Goal: Check status: Check status

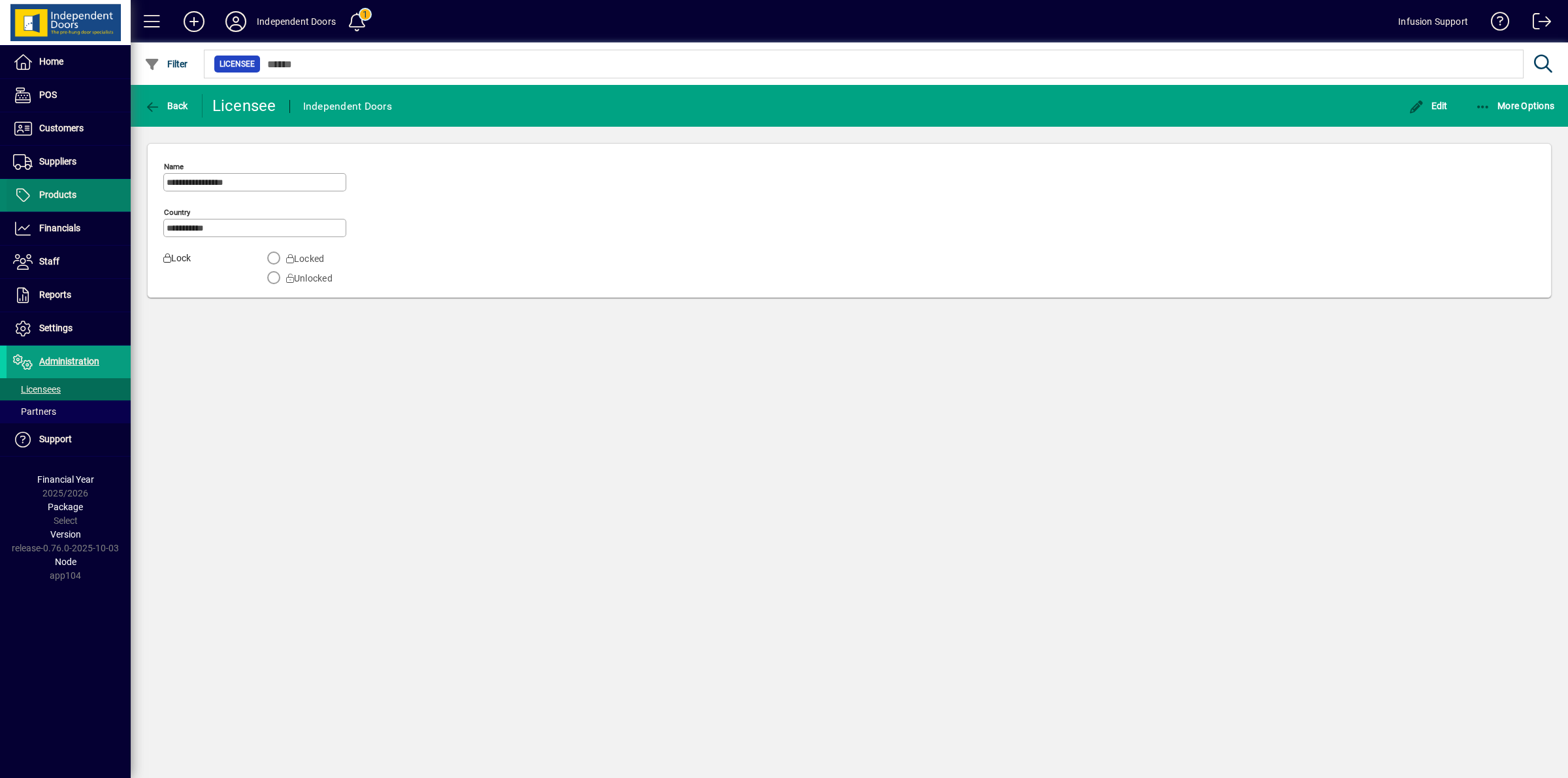
click at [67, 200] on span "Products" at bounding box center [58, 194] width 37 height 10
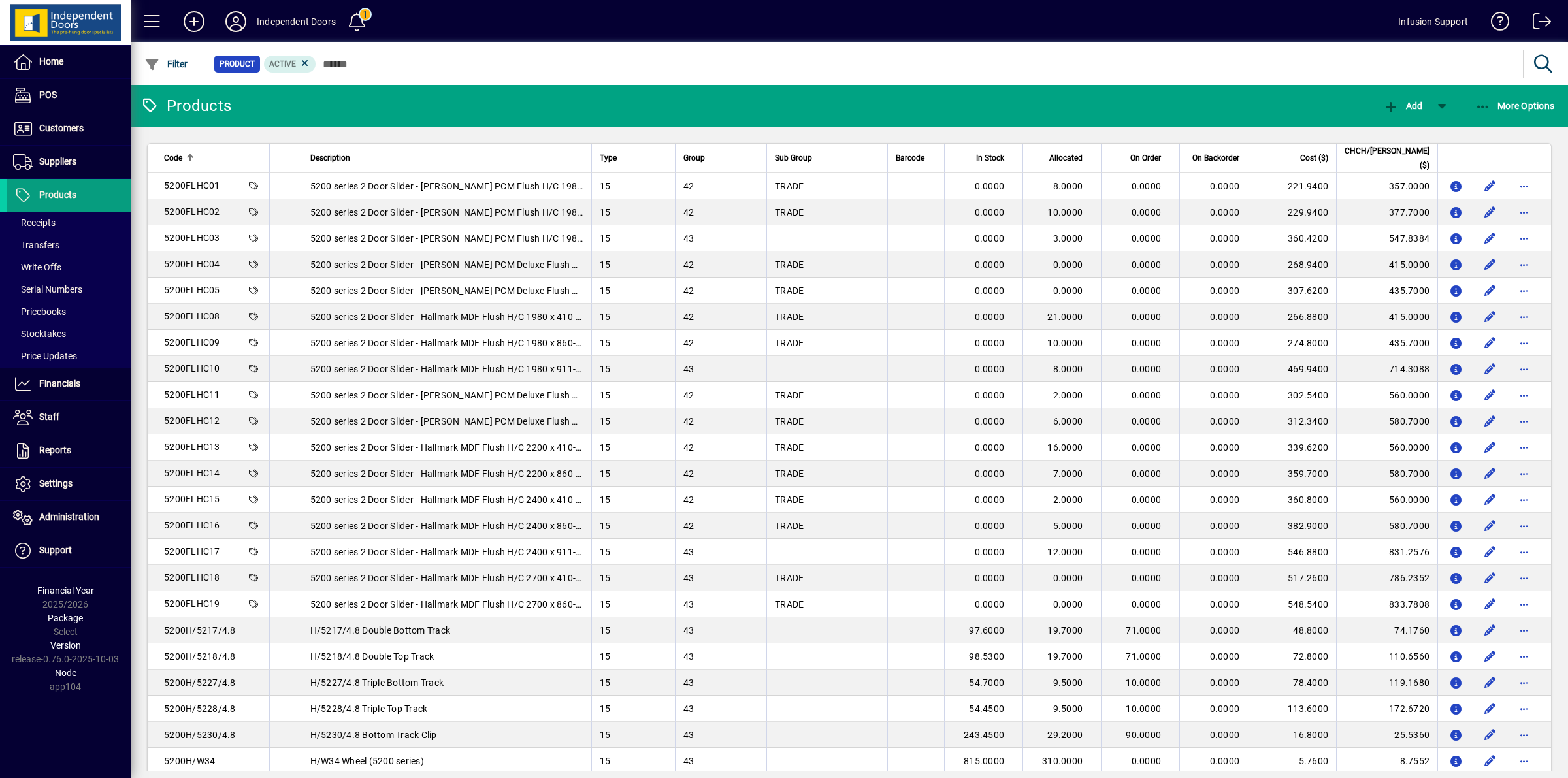
click at [347, 55] on div at bounding box center [920, 49] width 1437 height 15
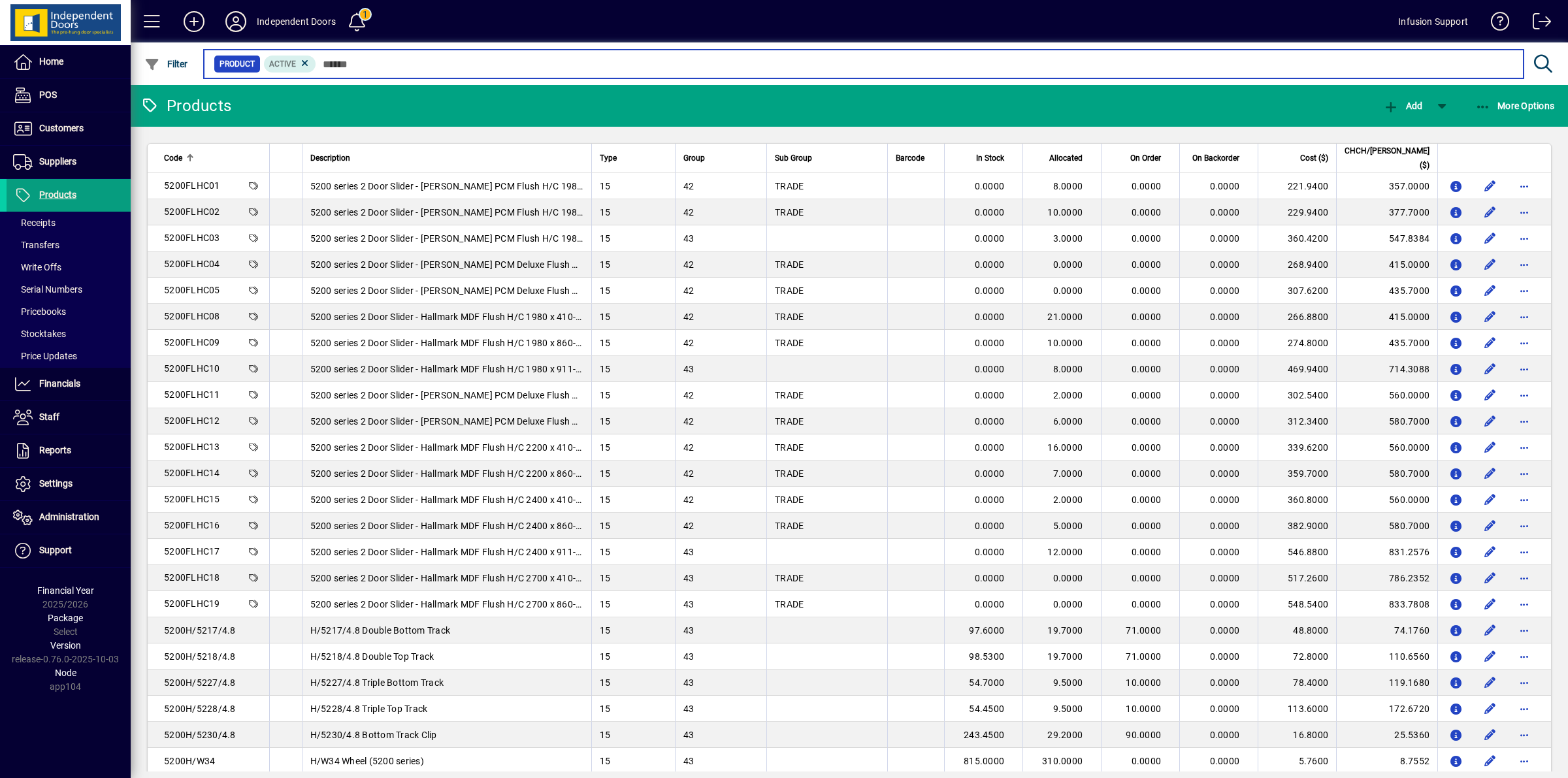
click at [344, 64] on input "text" at bounding box center [915, 64] width 1197 height 18
paste input "******"
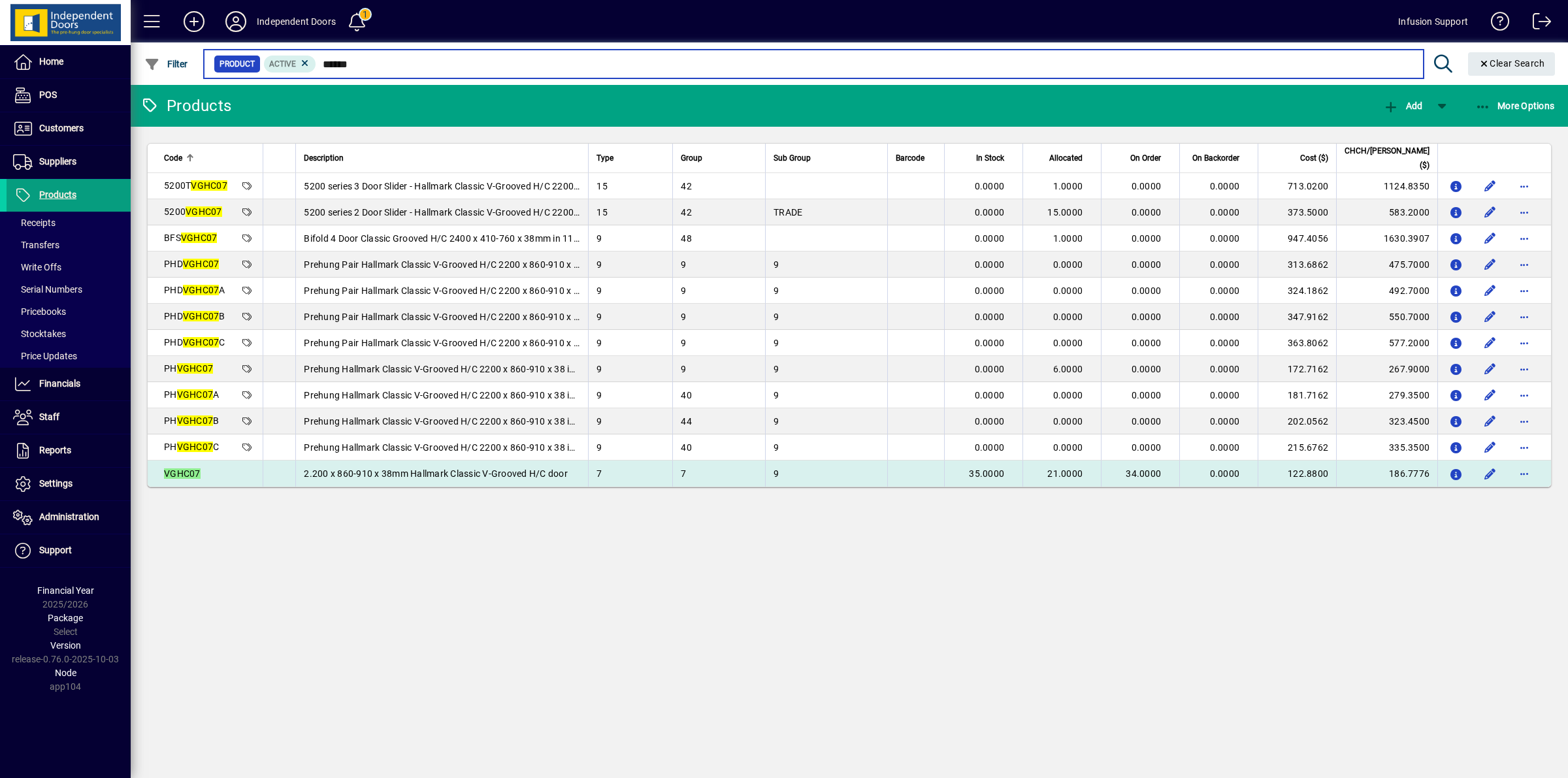
type input "******"
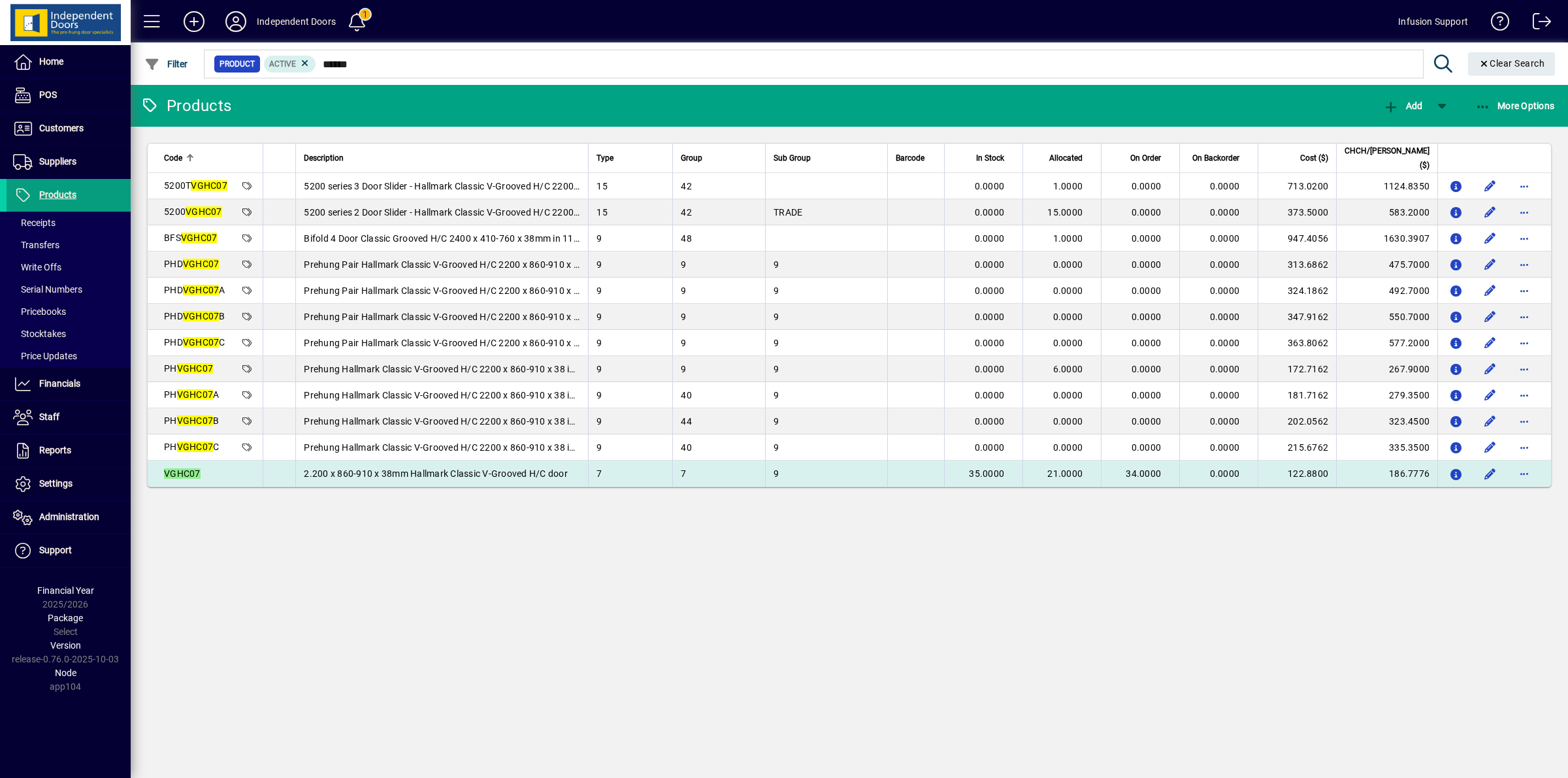
click at [234, 482] on td "VGHC07" at bounding box center [205, 474] width 115 height 26
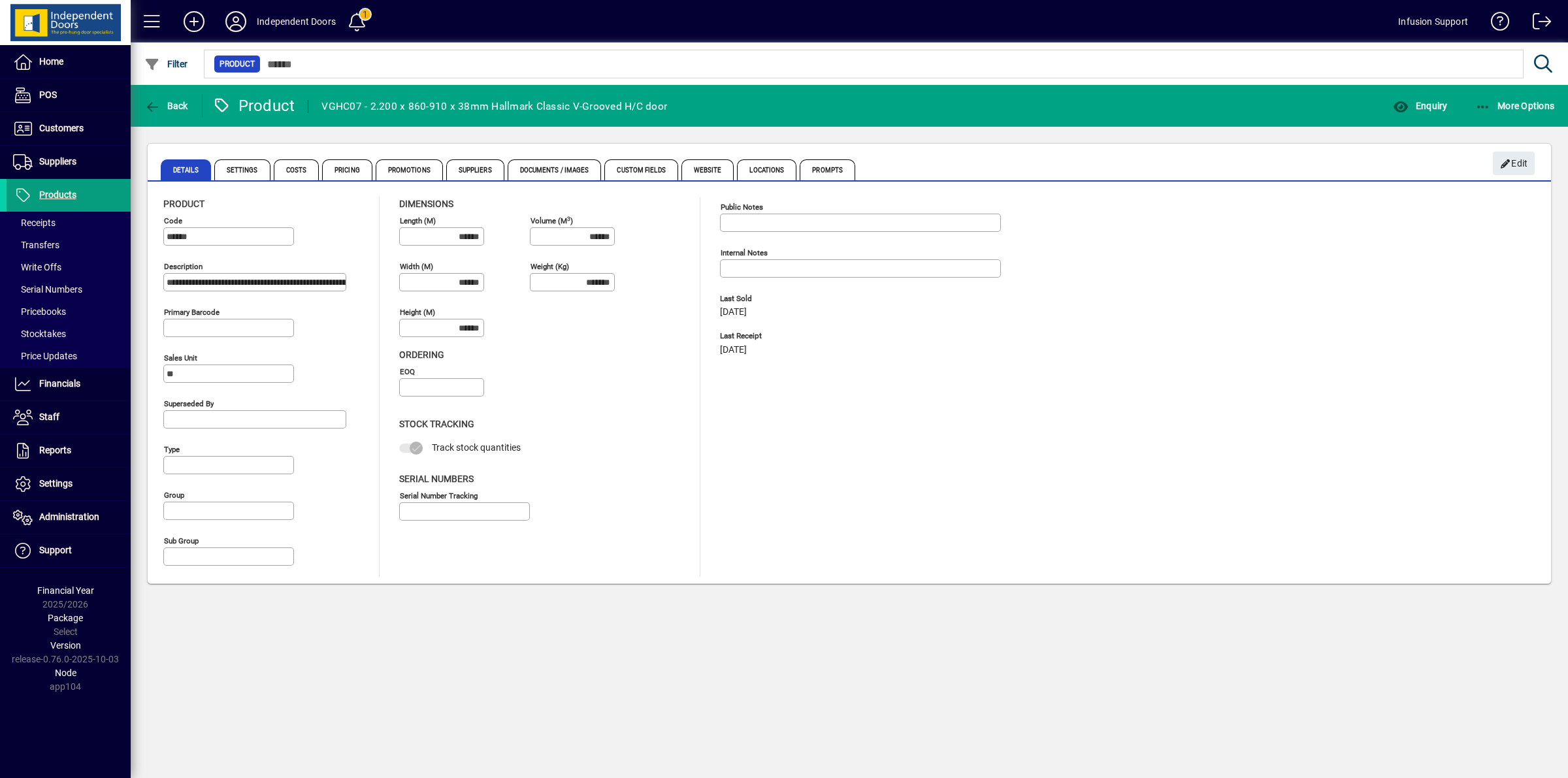
type input "**********"
type input "****"
click at [1426, 112] on span "button" at bounding box center [1420, 106] width 61 height 31
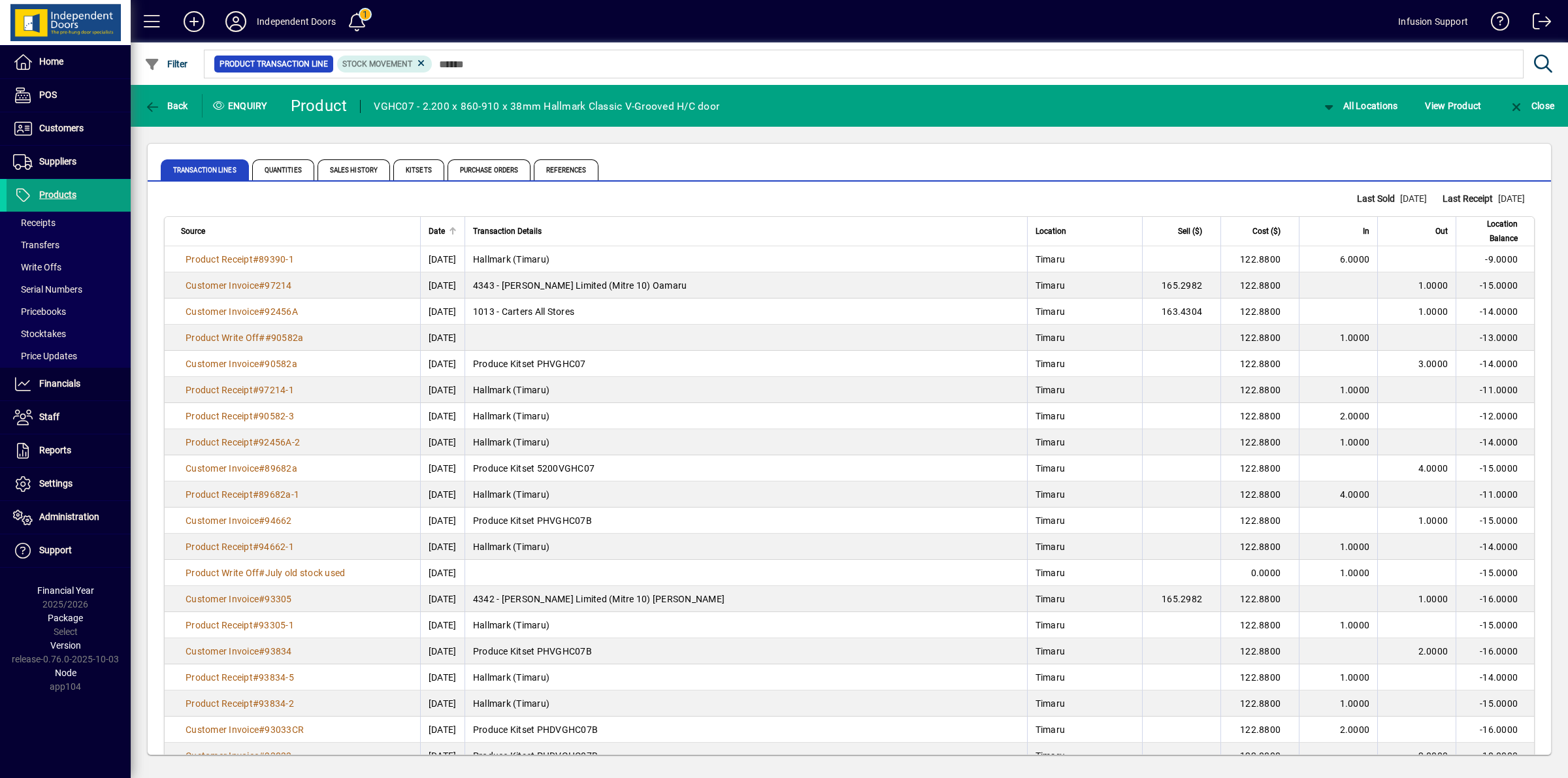
click at [428, 233] on div "Date" at bounding box center [442, 231] width 28 height 15
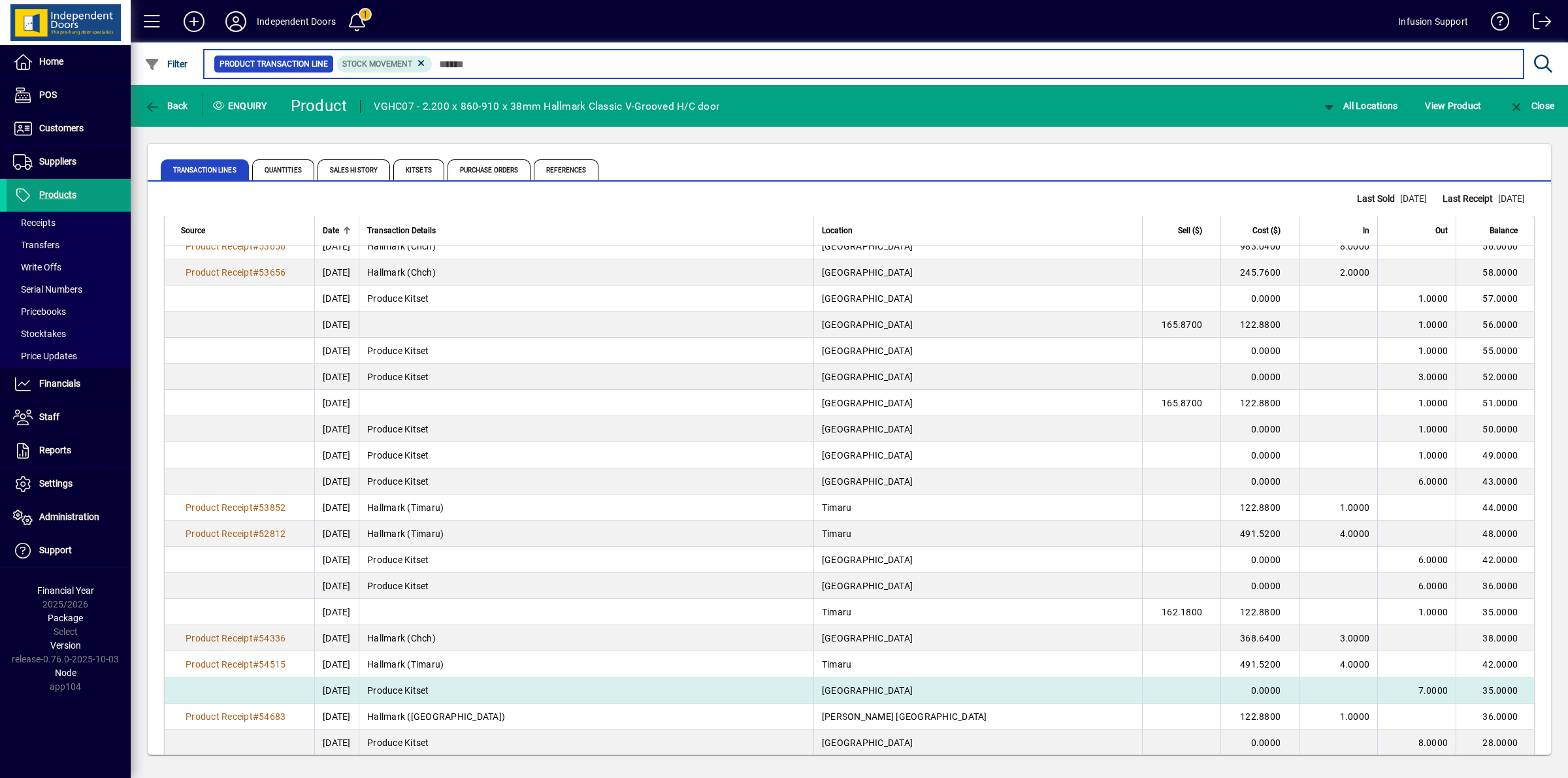
scroll to position [2159, 0]
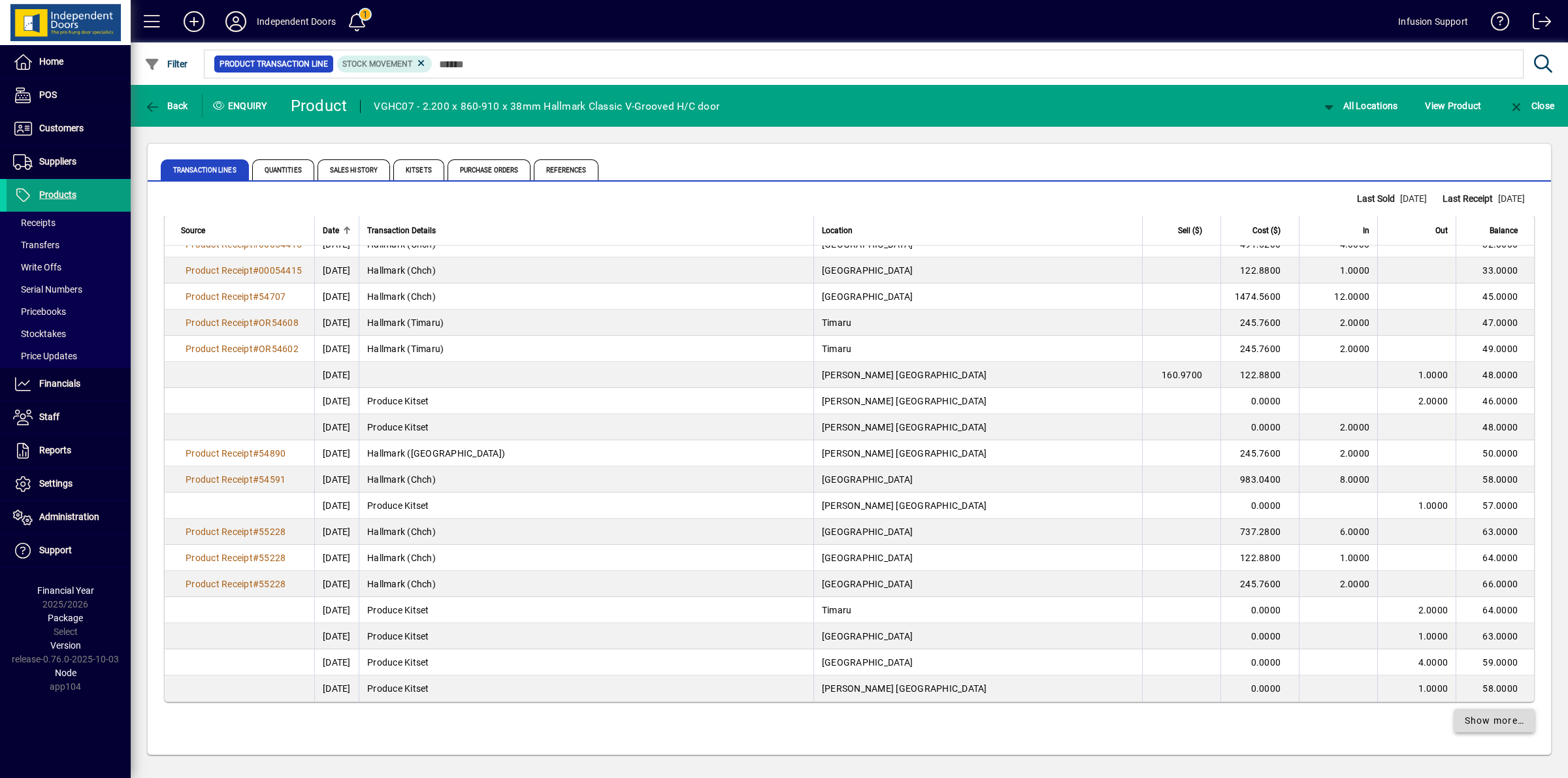
click at [1484, 724] on span "Show more…" at bounding box center [1494, 721] width 60 height 14
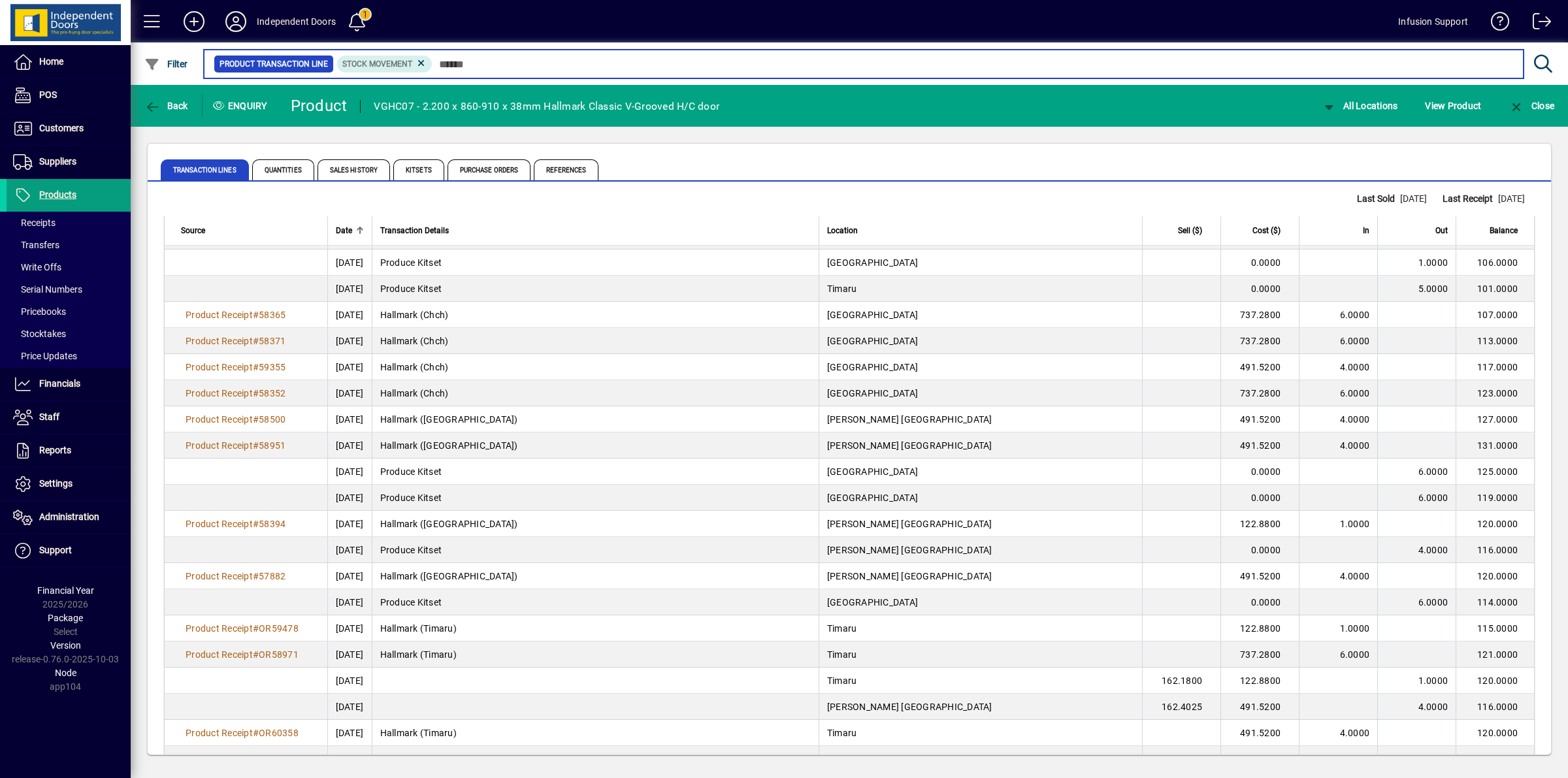
scroll to position [4772, 0]
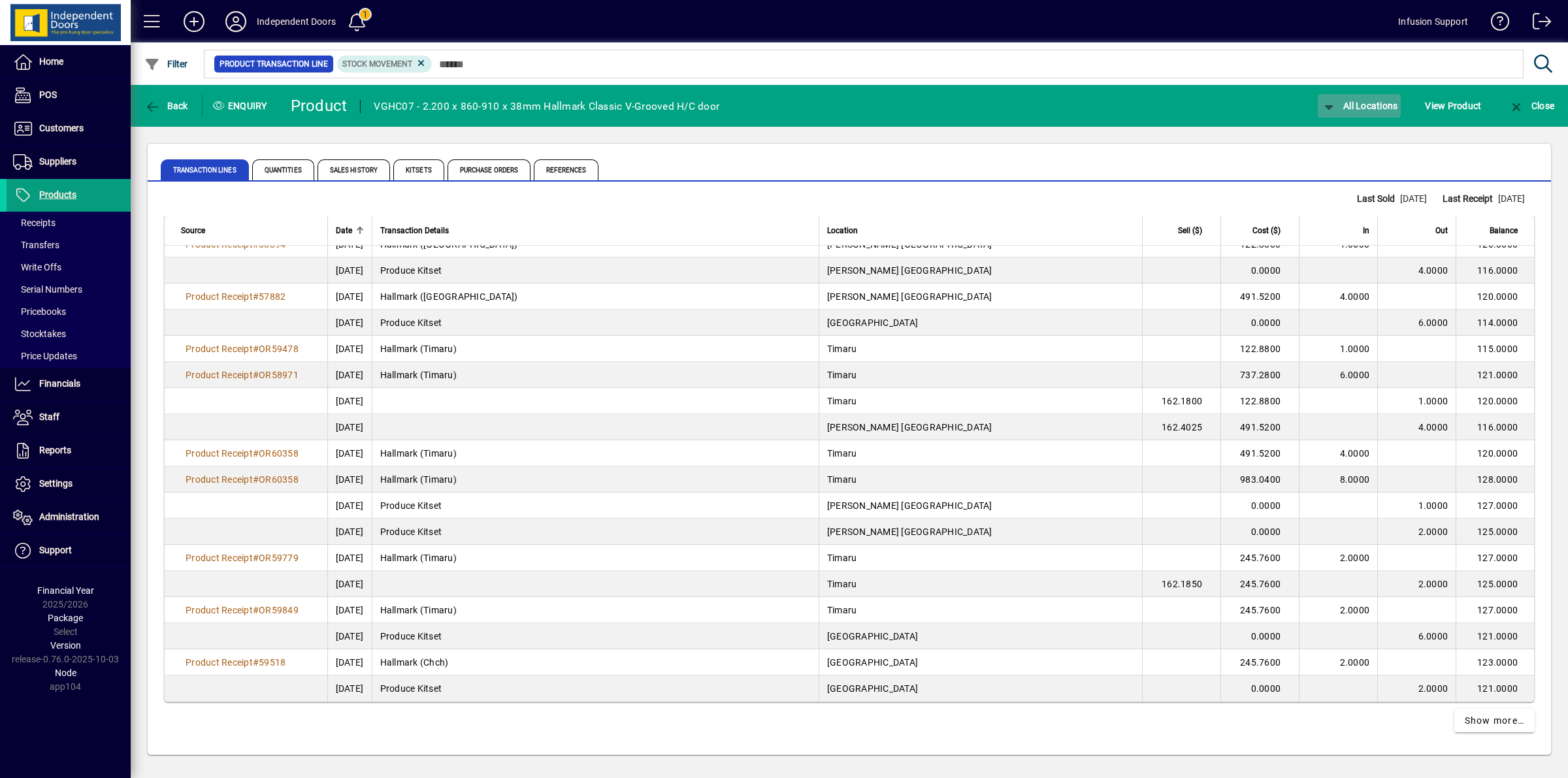
click at [1357, 108] on span "All Locations" at bounding box center [1359, 106] width 77 height 10
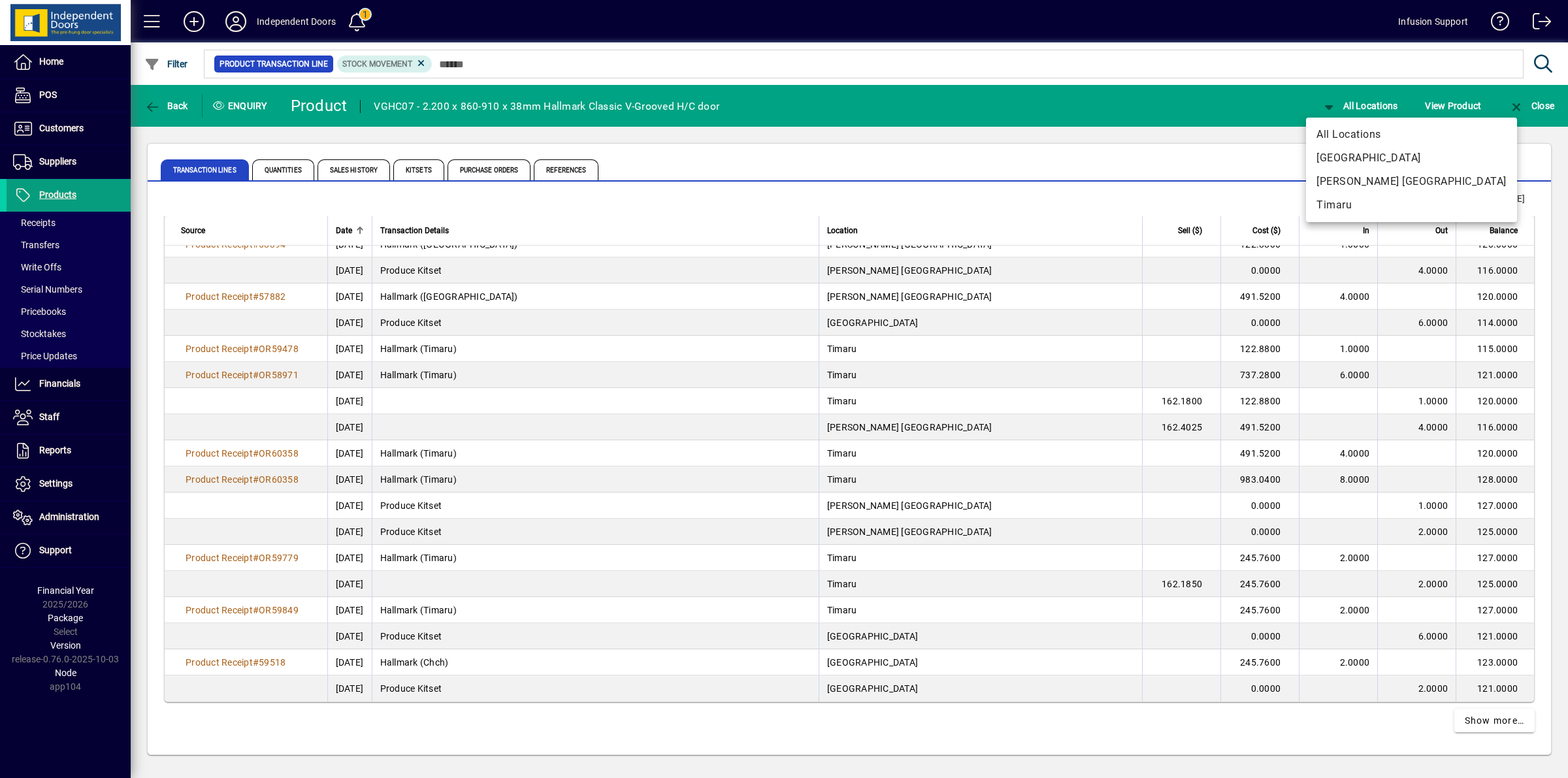
click at [162, 105] on div at bounding box center [784, 389] width 1568 height 778
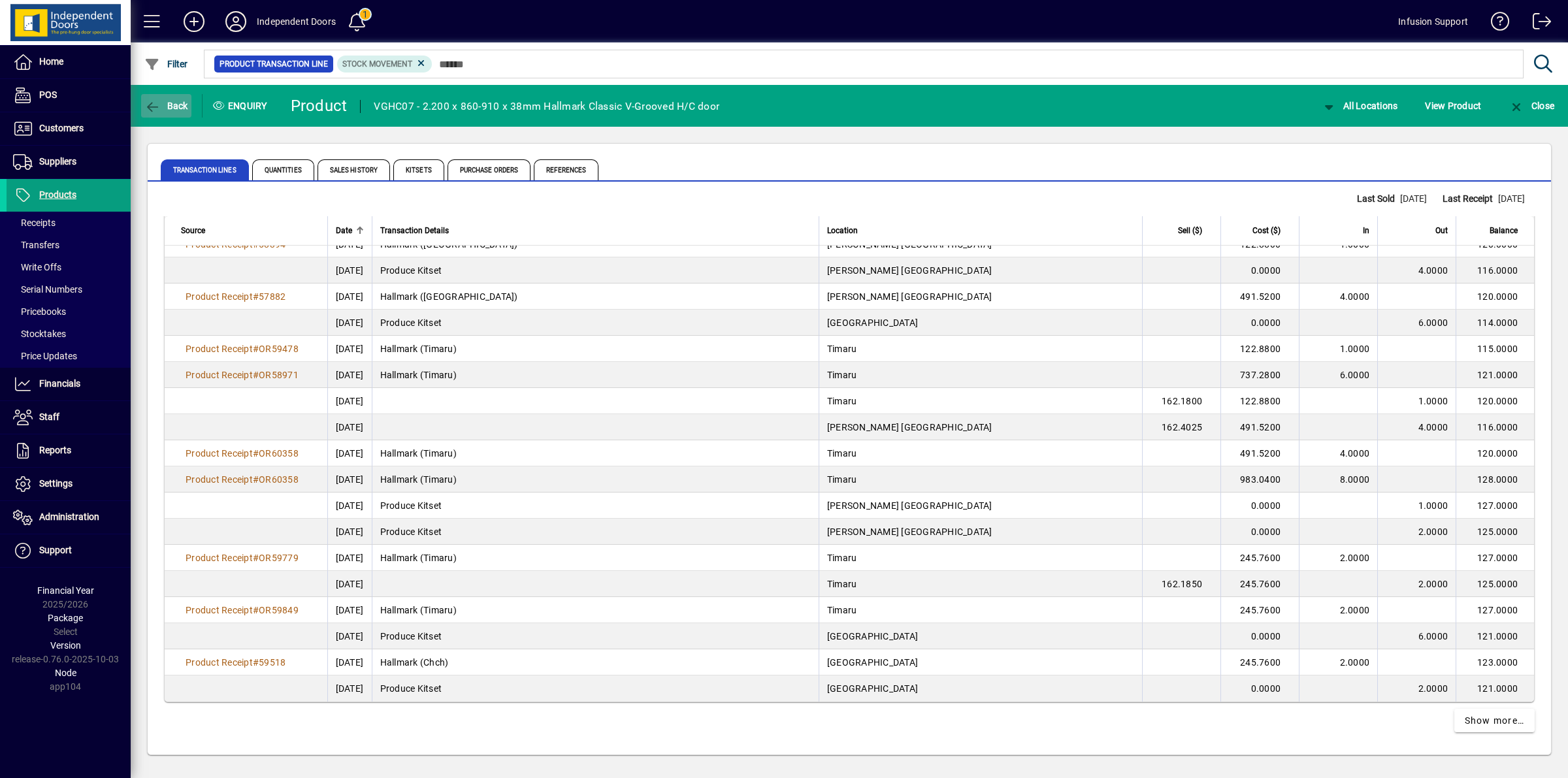
click at [165, 104] on span "Back" at bounding box center [166, 106] width 44 height 10
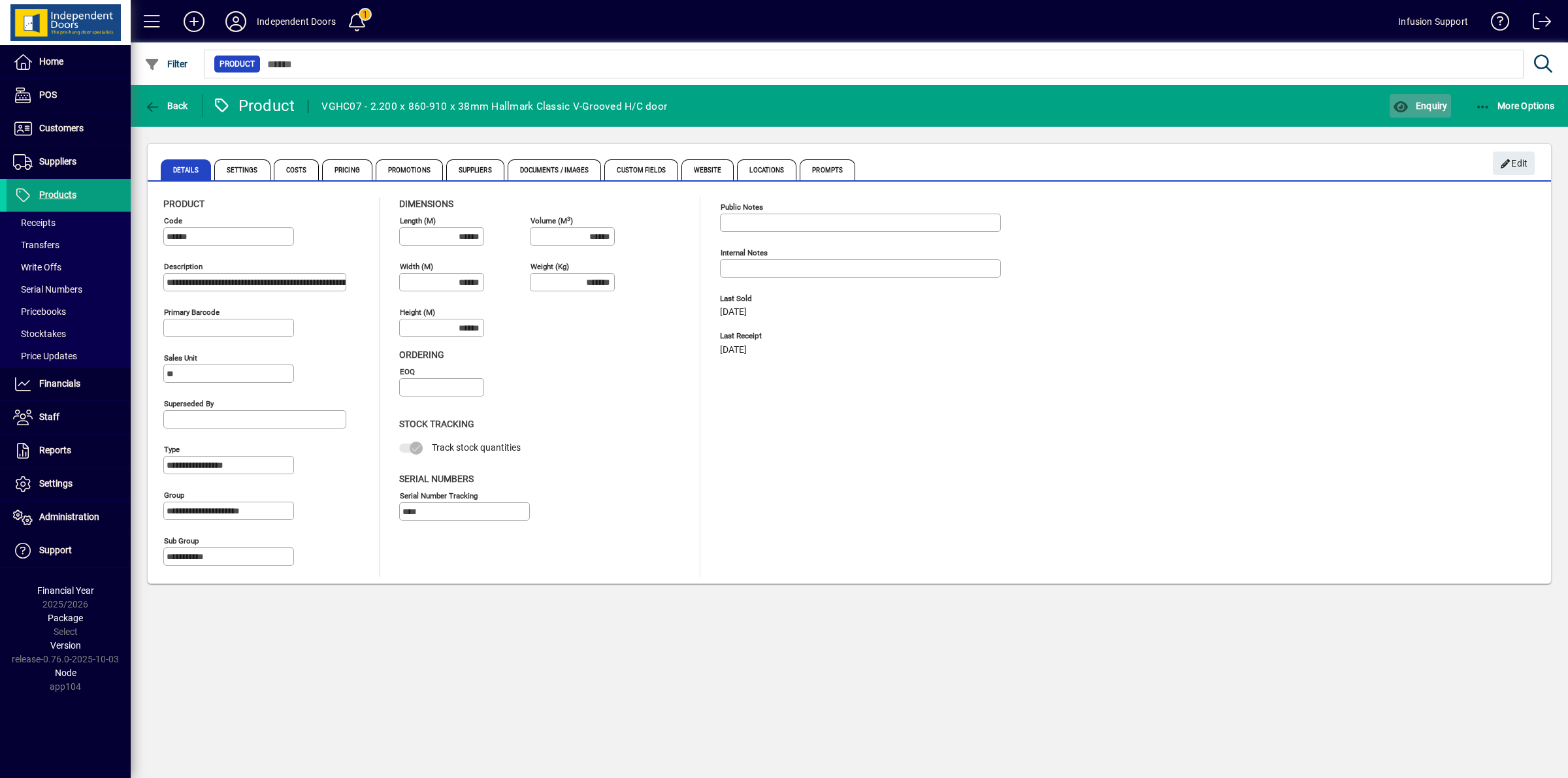
click at [1426, 108] on span "Enquiry" at bounding box center [1419, 106] width 54 height 10
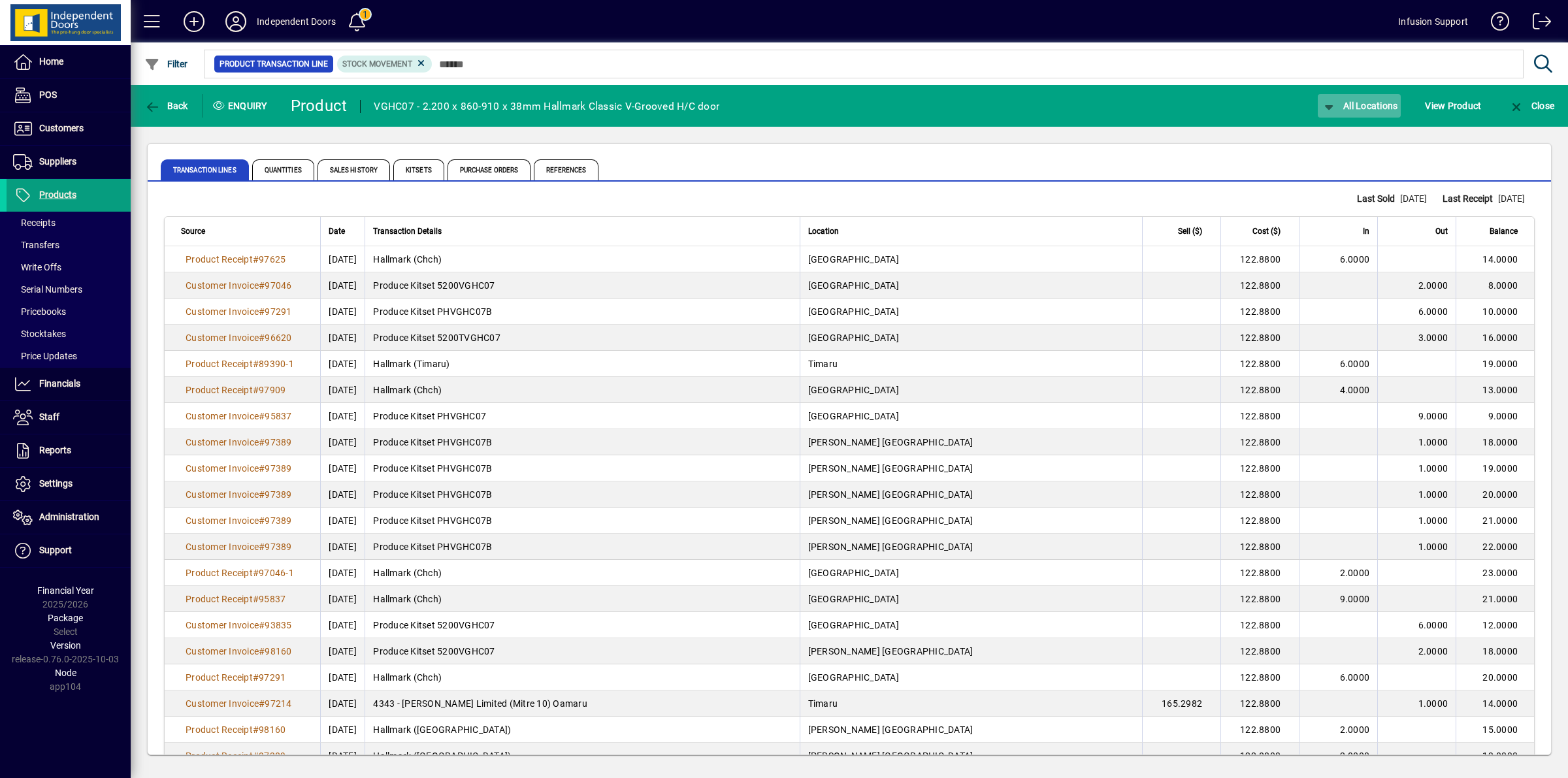
click at [1359, 102] on span "All Locations" at bounding box center [1359, 106] width 77 height 10
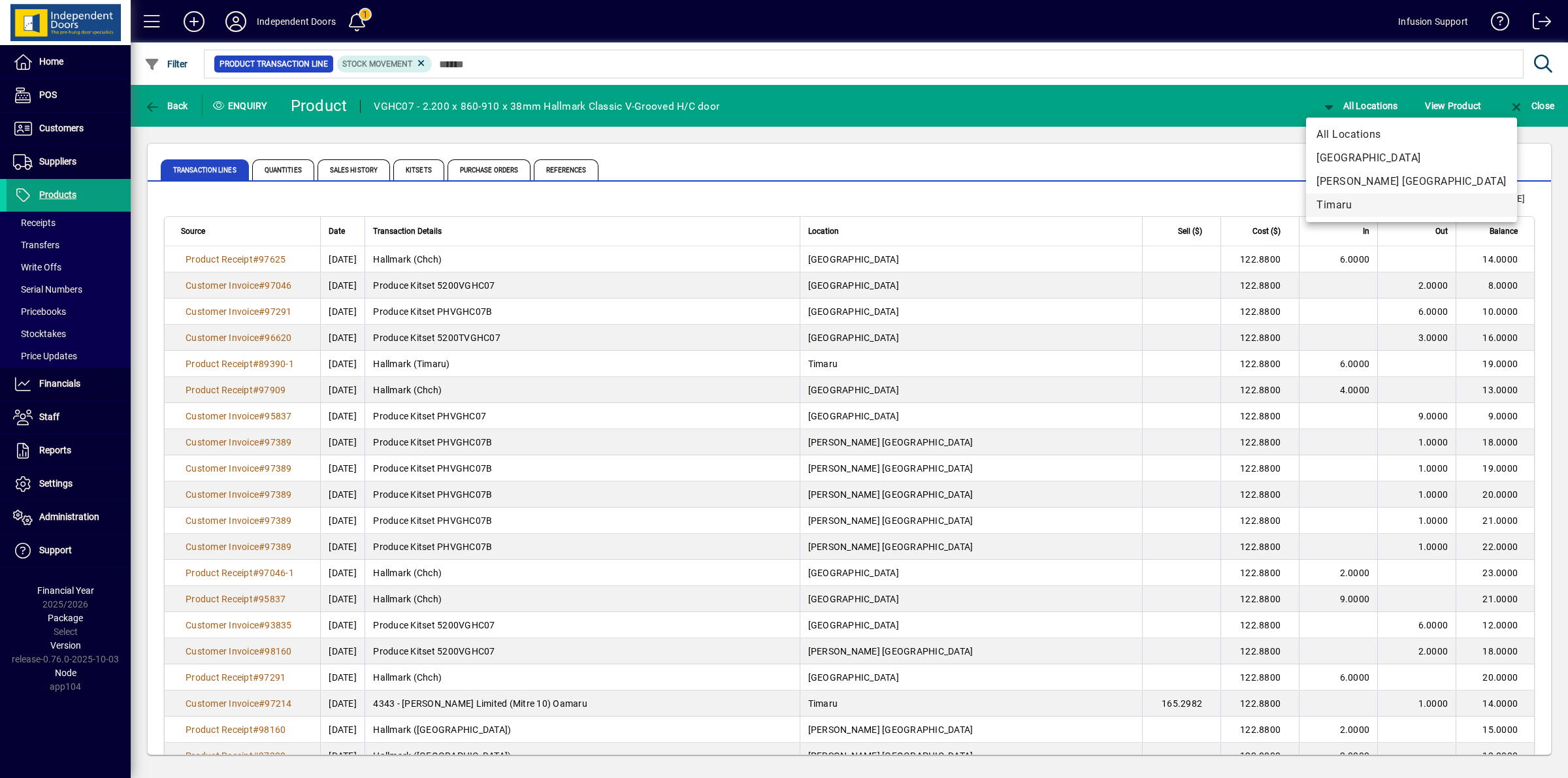
click at [1350, 200] on span "Timaru" at bounding box center [1411, 205] width 190 height 16
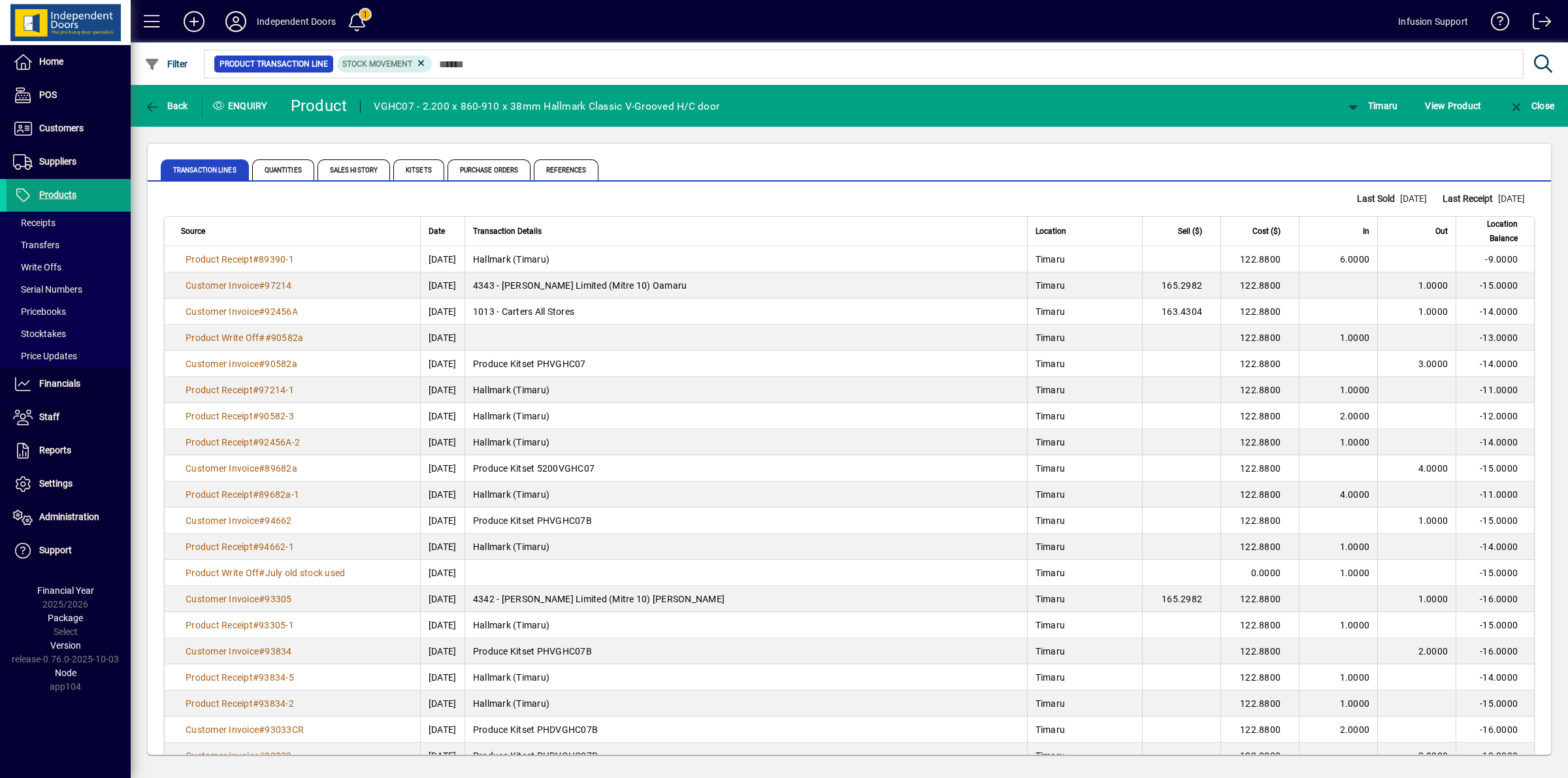
click at [449, 227] on div at bounding box center [452, 228] width 8 height 1
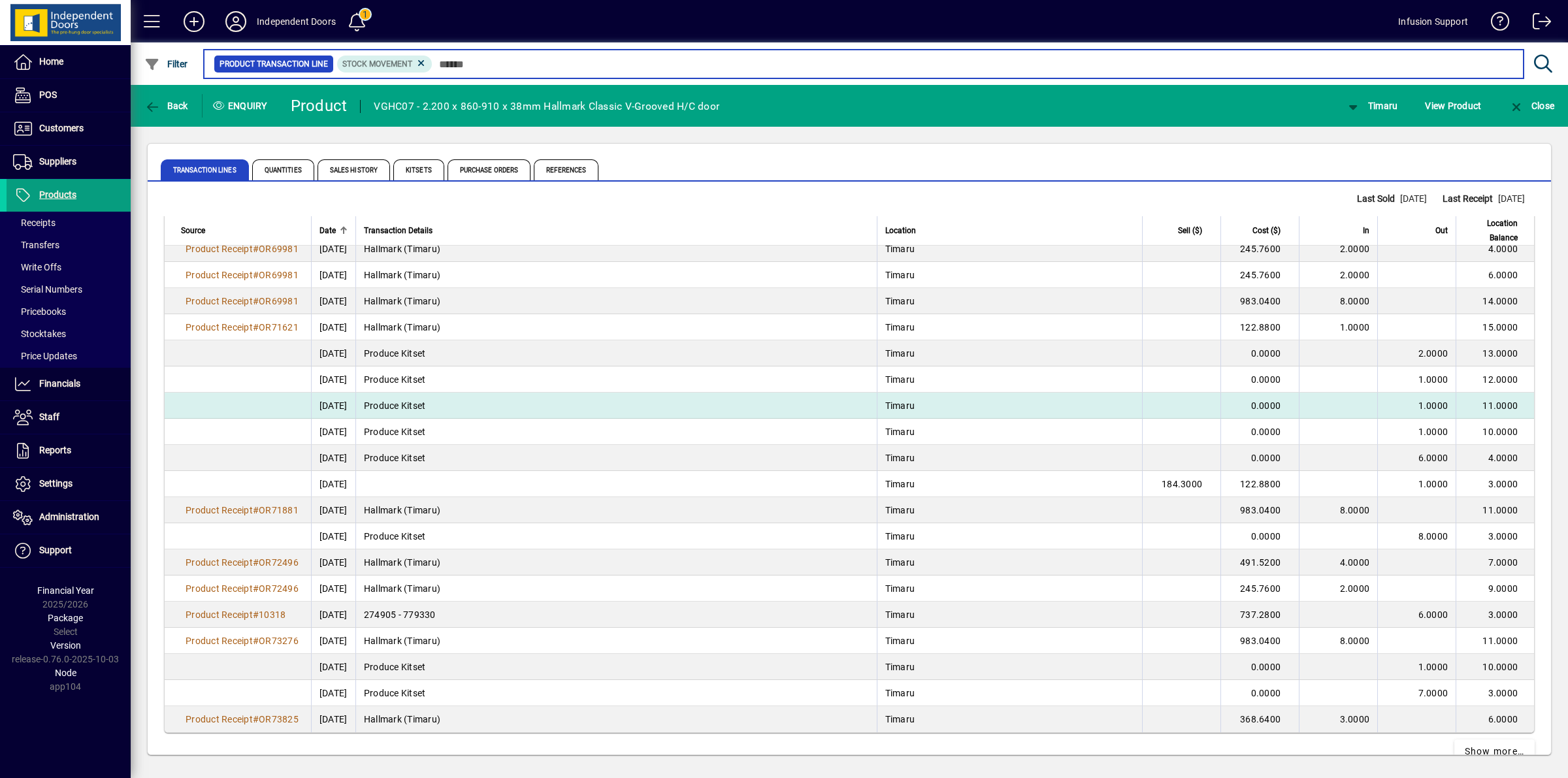
scroll to position [2159, 0]
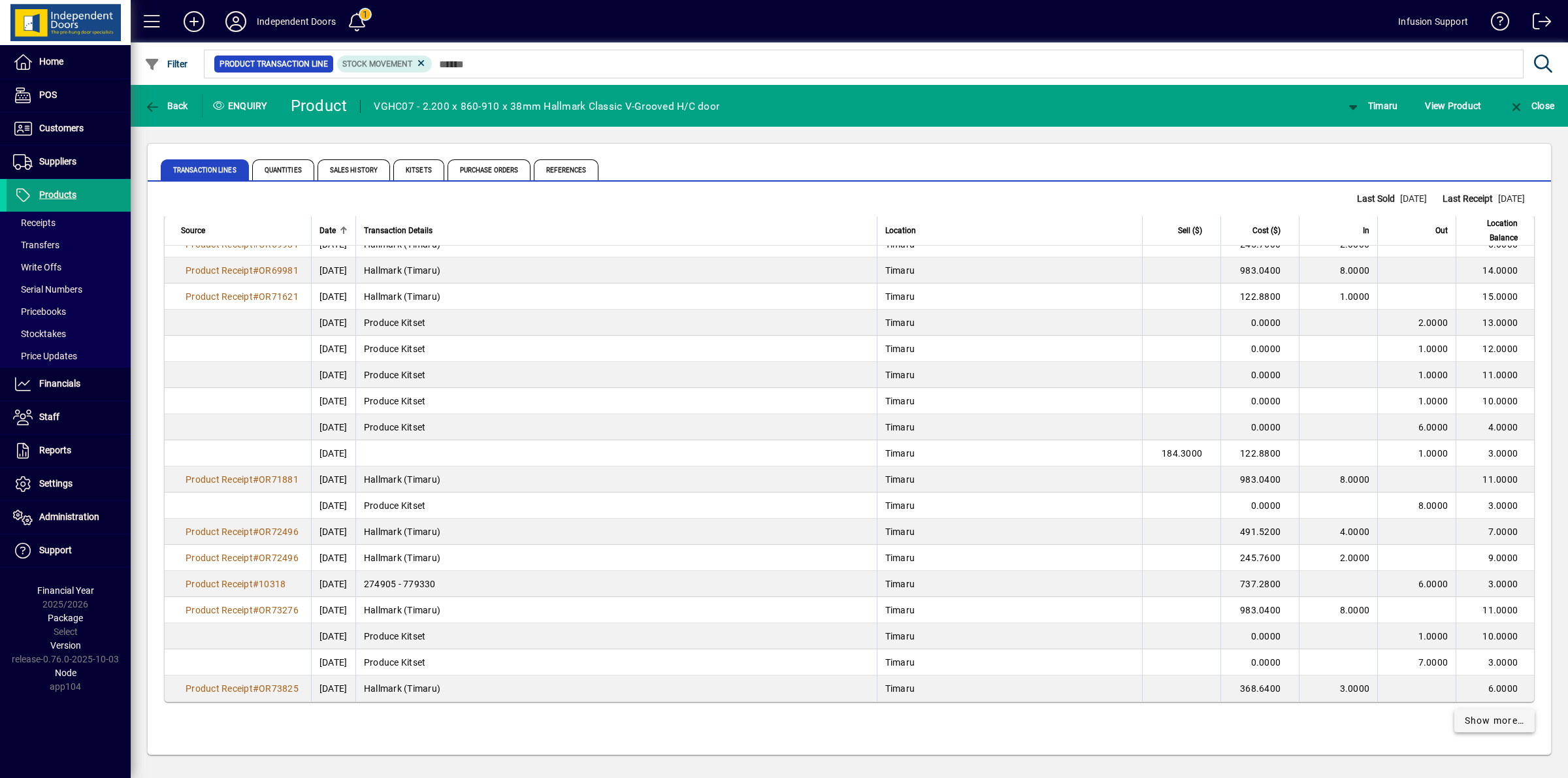
click at [1476, 719] on span "Show more…" at bounding box center [1494, 721] width 60 height 14
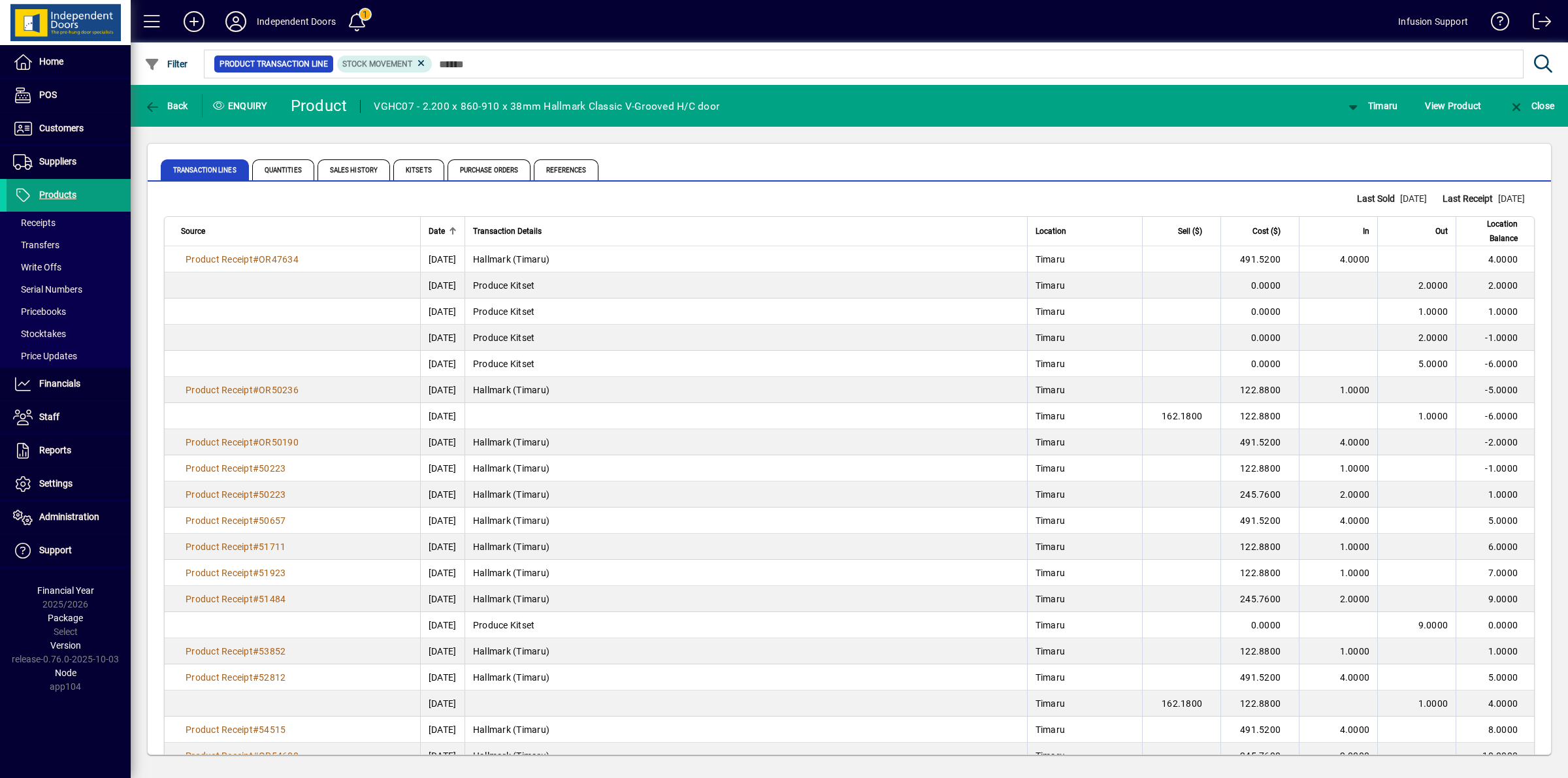
click at [1540, 28] on span at bounding box center [1537, 23] width 31 height 31
